Goal: Task Accomplishment & Management: Manage account settings

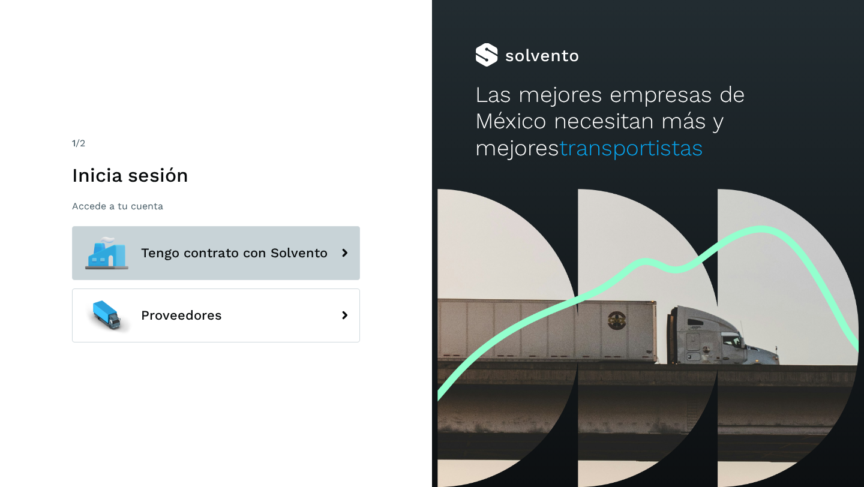
click at [217, 255] on span "Tengo contrato con Solvento" at bounding box center [234, 253] width 187 height 14
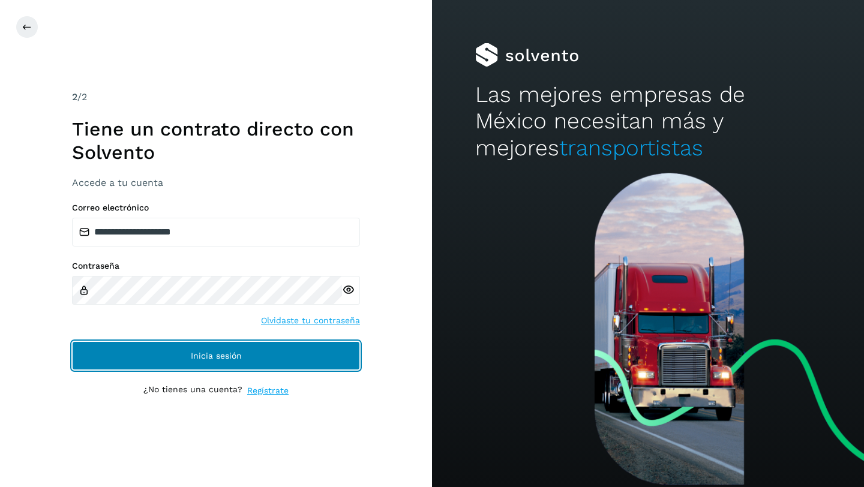
click at [213, 354] on span "Inicia sesión" at bounding box center [216, 356] width 51 height 8
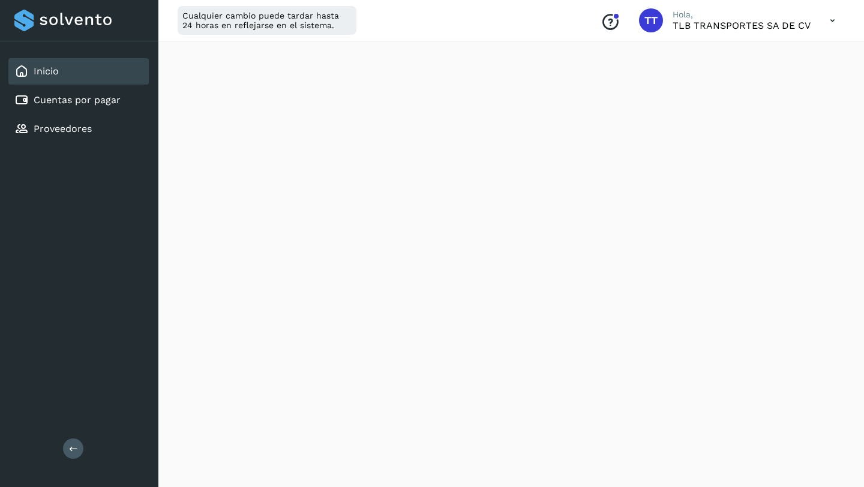
scroll to position [310, 0]
click at [833, 20] on icon at bounding box center [833, 20] width 25 height 25
click at [766, 79] on div "Cerrar sesión" at bounding box center [773, 77] width 143 height 23
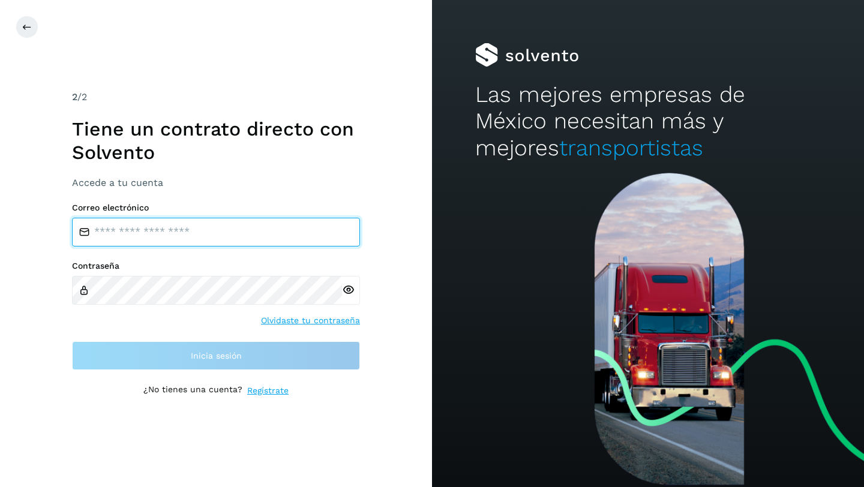
type input "**********"
